Goal: Task Accomplishment & Management: Use online tool/utility

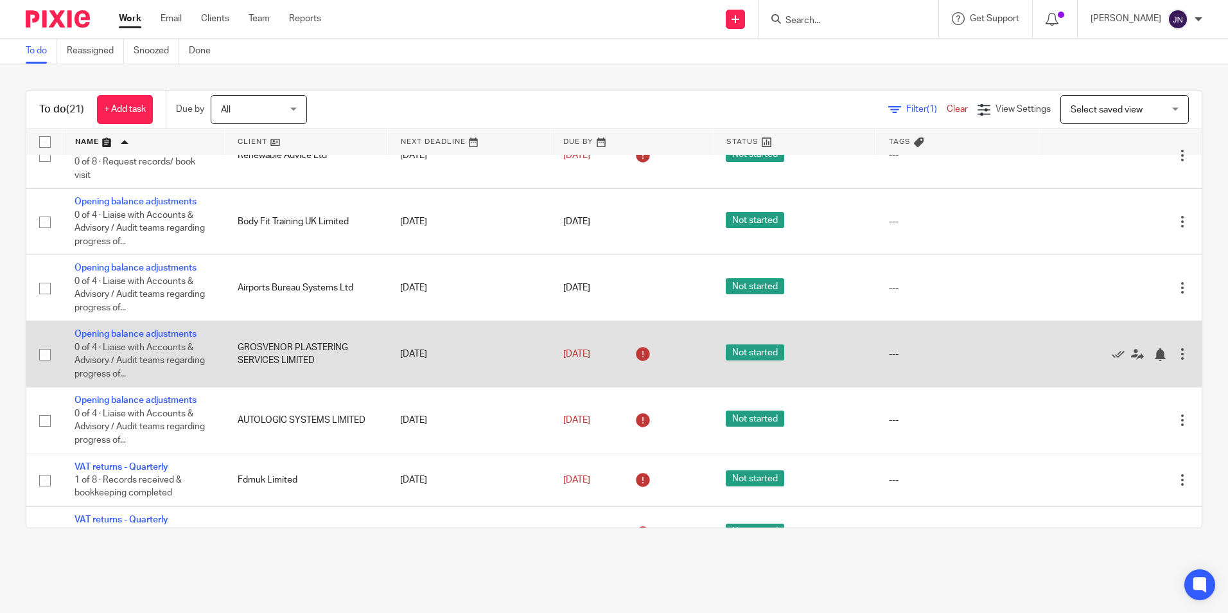
scroll to position [707, 0]
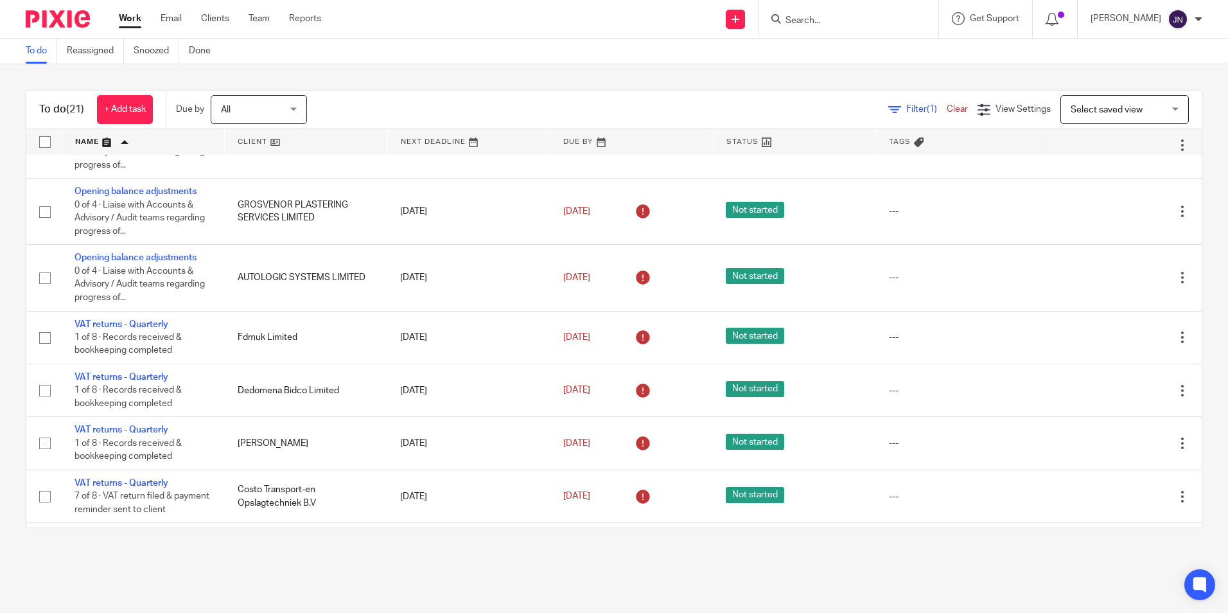
click at [879, 20] on input "Search" at bounding box center [842, 21] width 116 height 12
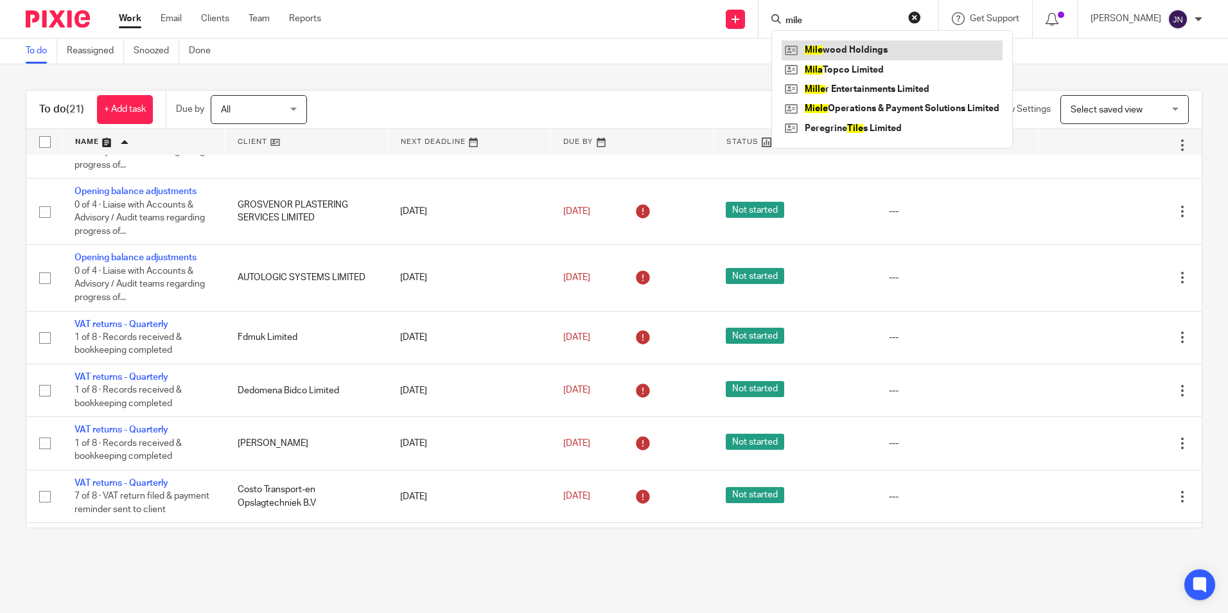
type input "mile"
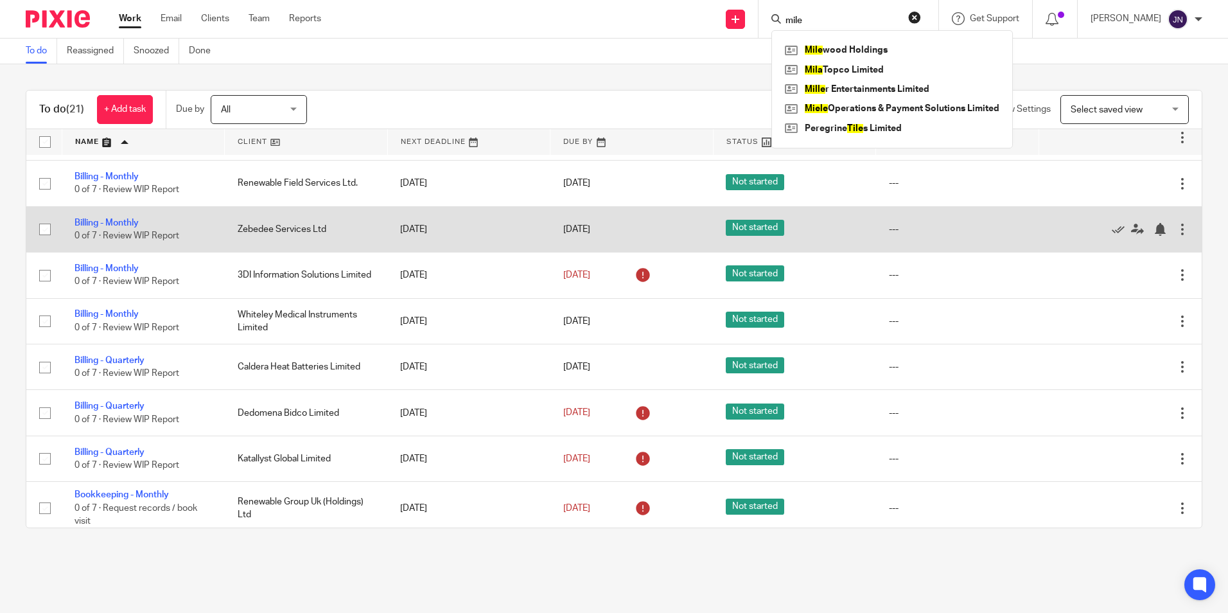
scroll to position [0, 0]
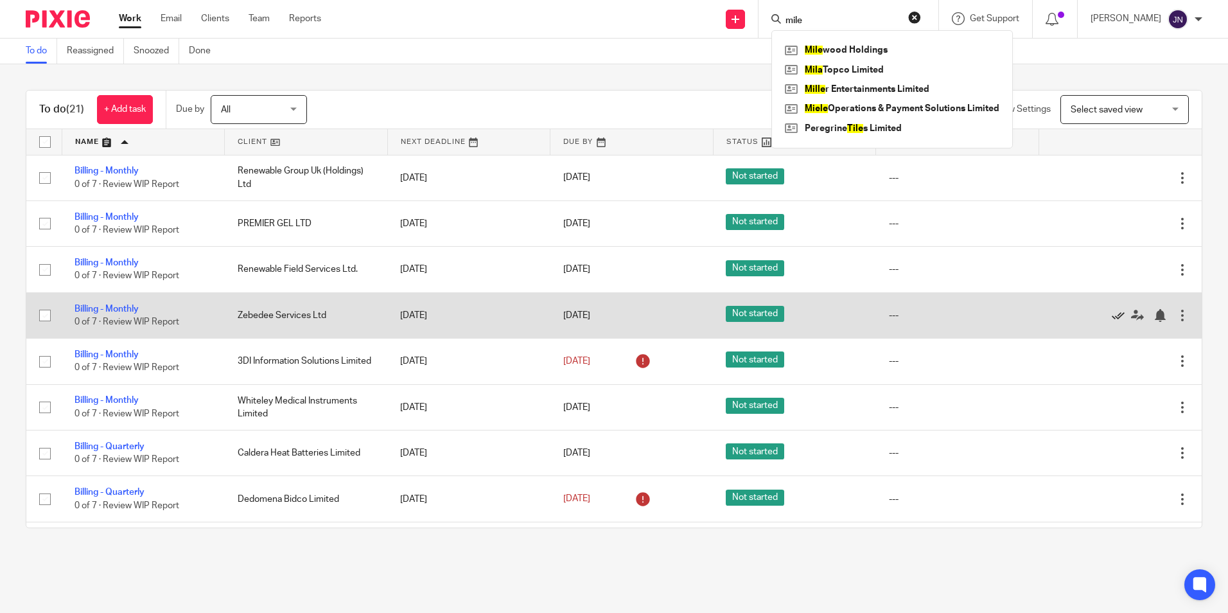
click at [1112, 316] on icon at bounding box center [1118, 315] width 13 height 13
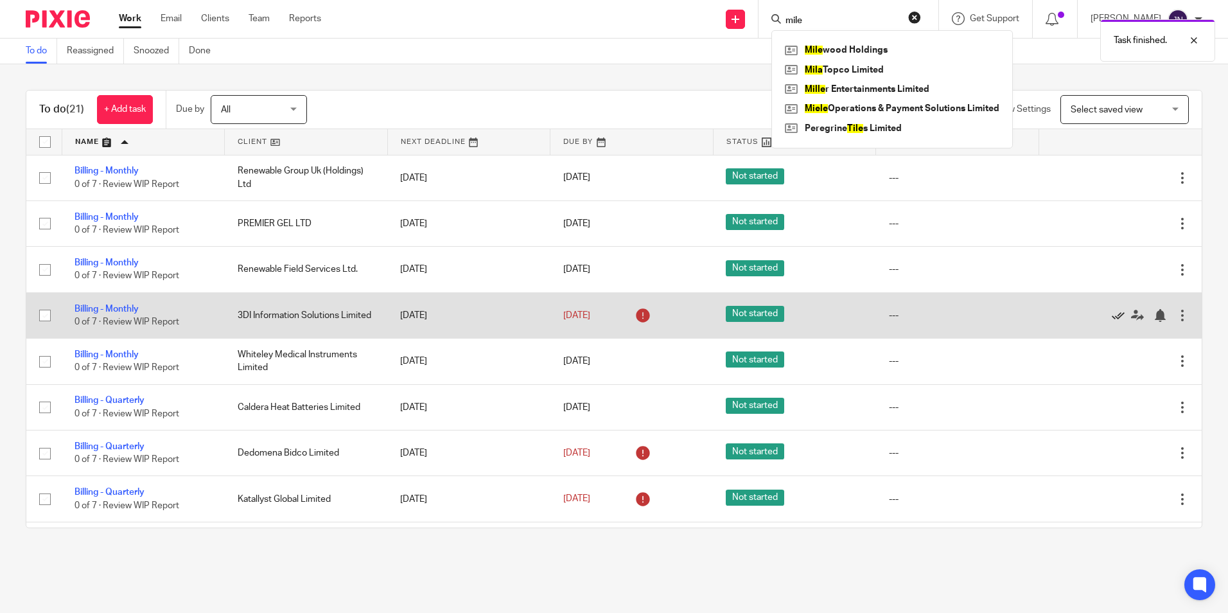
click at [1112, 316] on icon at bounding box center [1118, 315] width 13 height 13
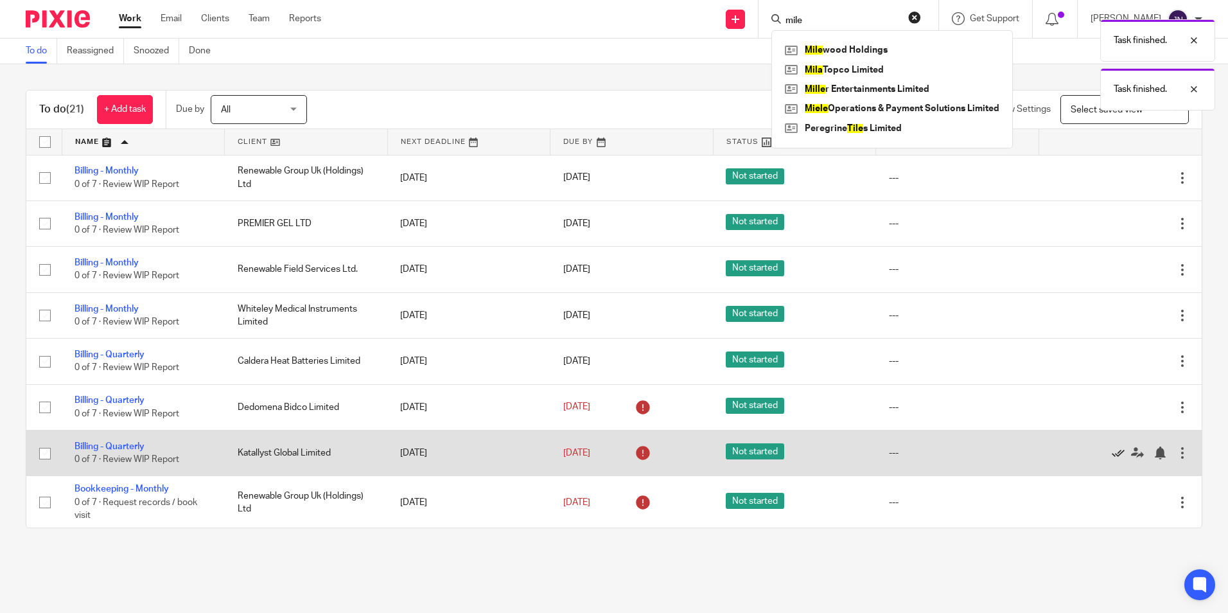
click at [1112, 449] on icon at bounding box center [1118, 453] width 13 height 13
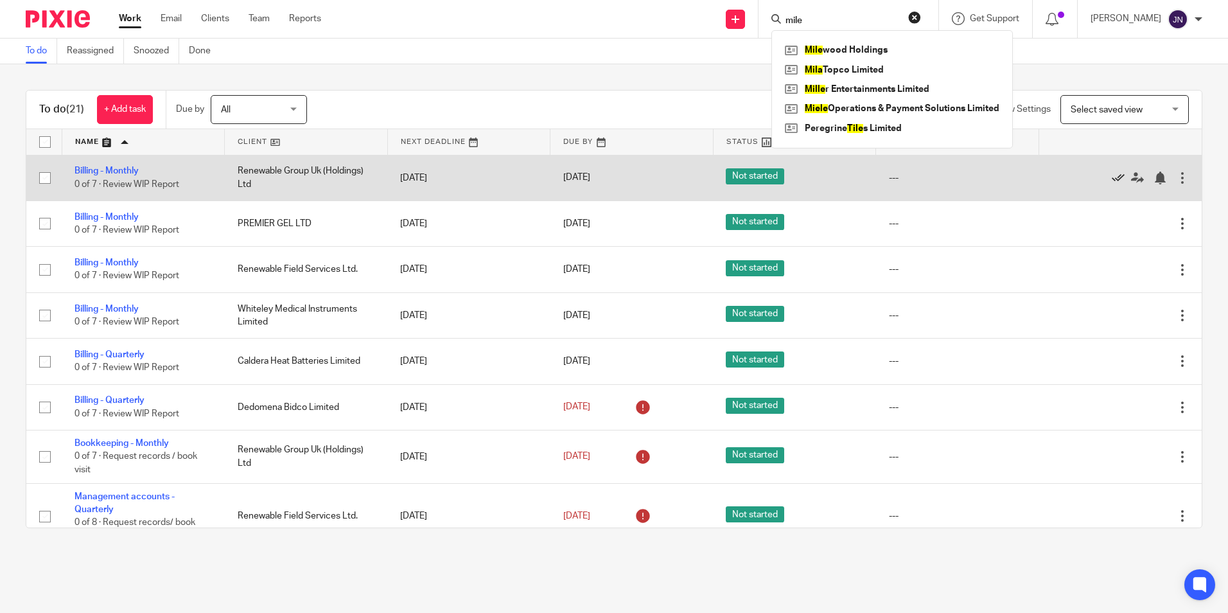
click at [1112, 180] on icon at bounding box center [1118, 178] width 13 height 13
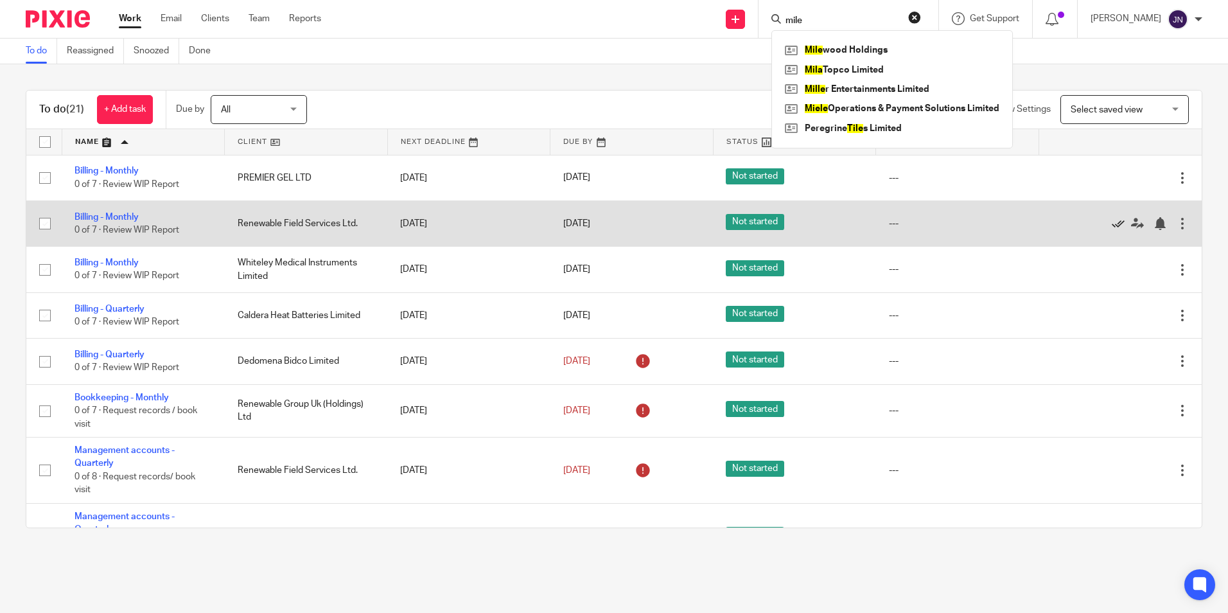
click at [1112, 220] on icon at bounding box center [1118, 223] width 13 height 13
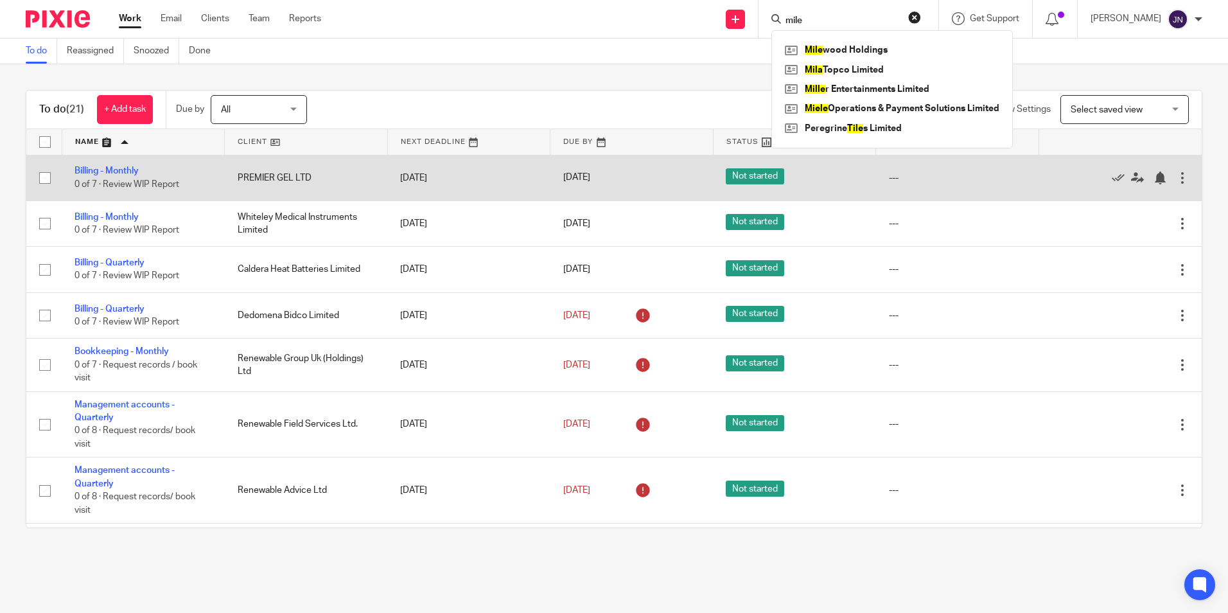
click at [1082, 177] on div at bounding box center [1114, 178] width 125 height 13
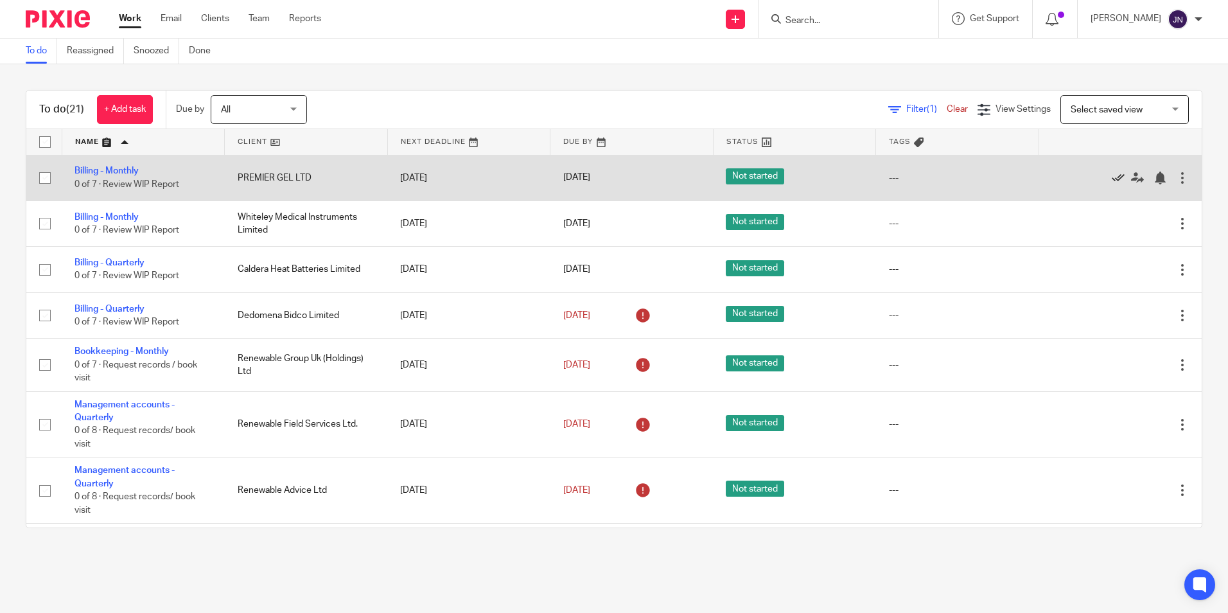
click at [1112, 177] on icon at bounding box center [1118, 178] width 13 height 13
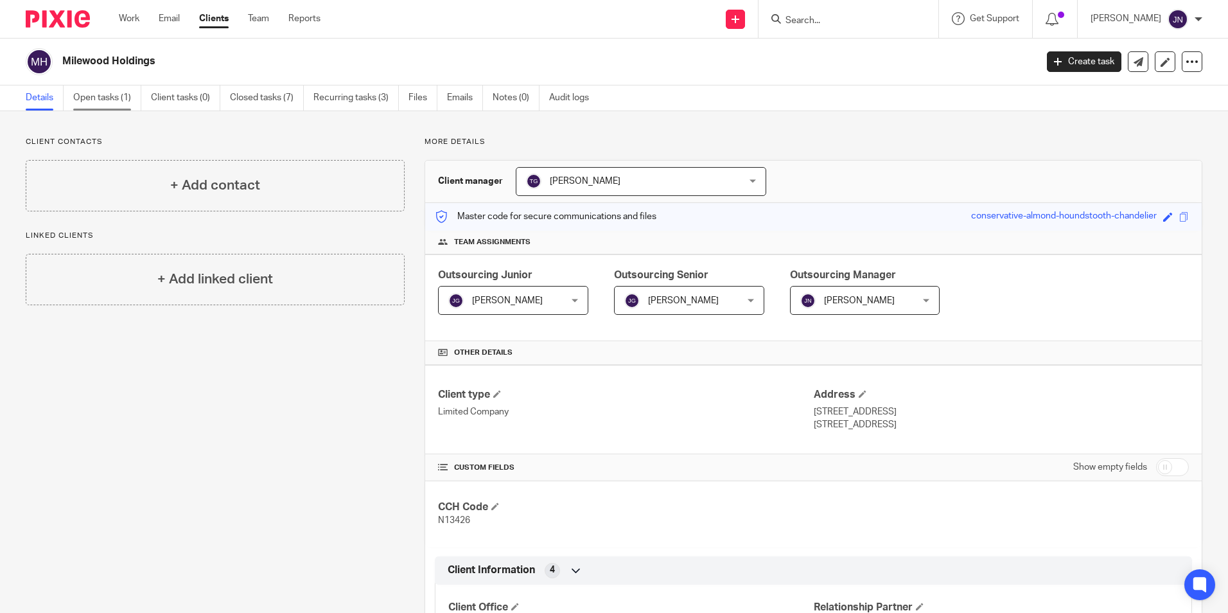
click at [116, 100] on link "Open tasks (1)" at bounding box center [107, 97] width 68 height 25
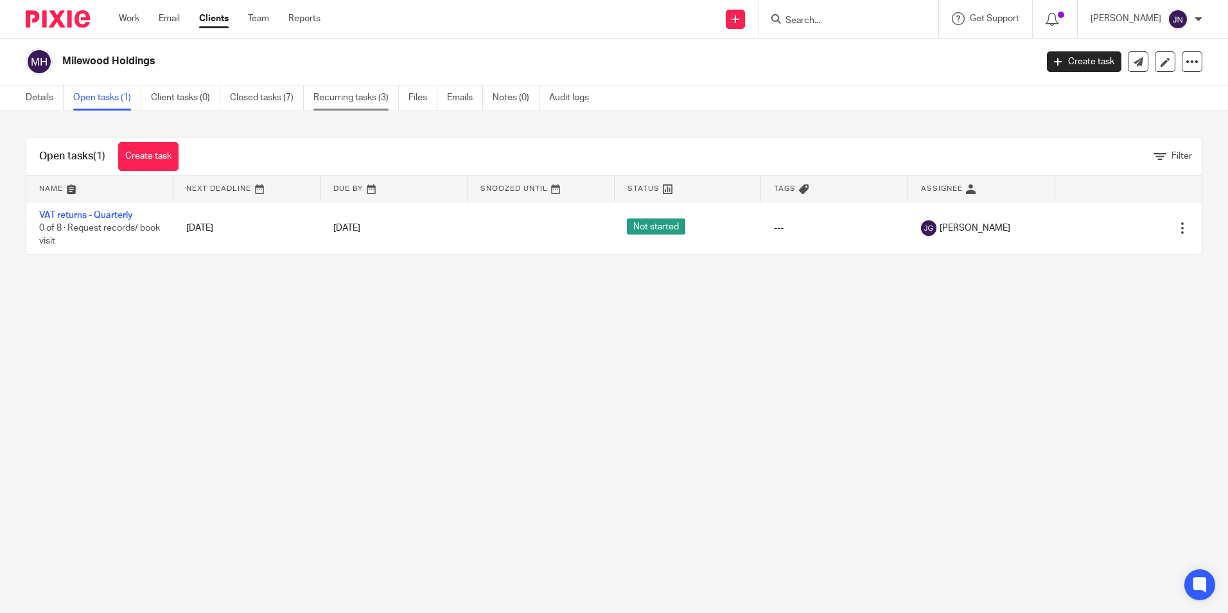
click at [344, 95] on link "Recurring tasks (3)" at bounding box center [356, 97] width 85 height 25
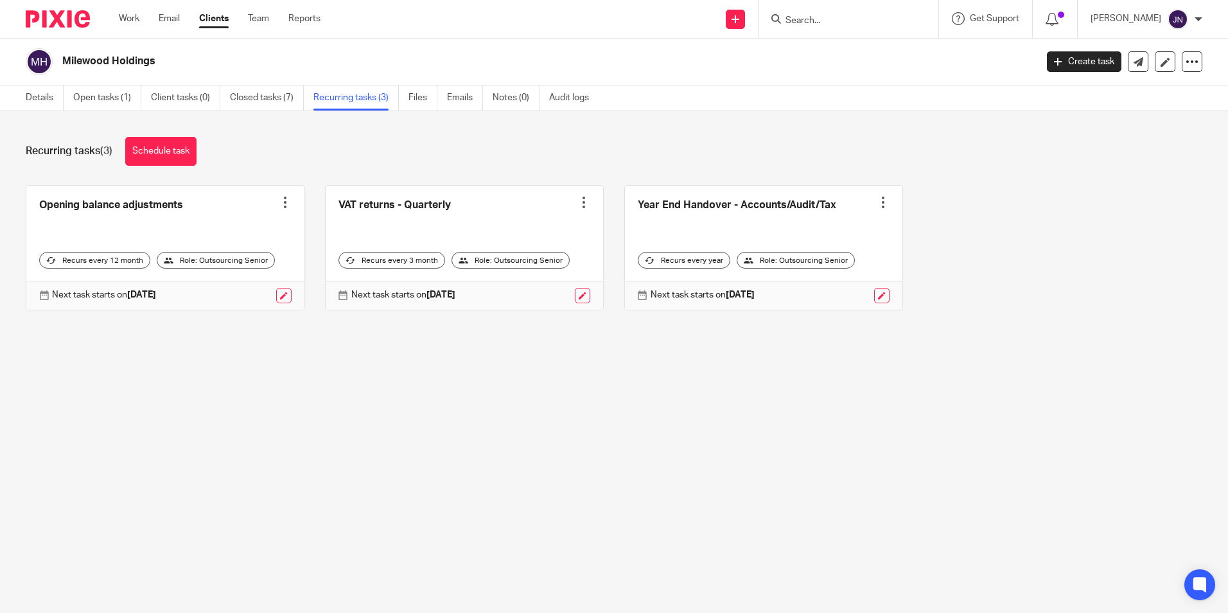
click at [985, 285] on div "Opening balance adjustments Create task Clone template Recalculate schedule Can…" at bounding box center [604, 257] width 1197 height 145
